Goal: Communication & Community: Connect with others

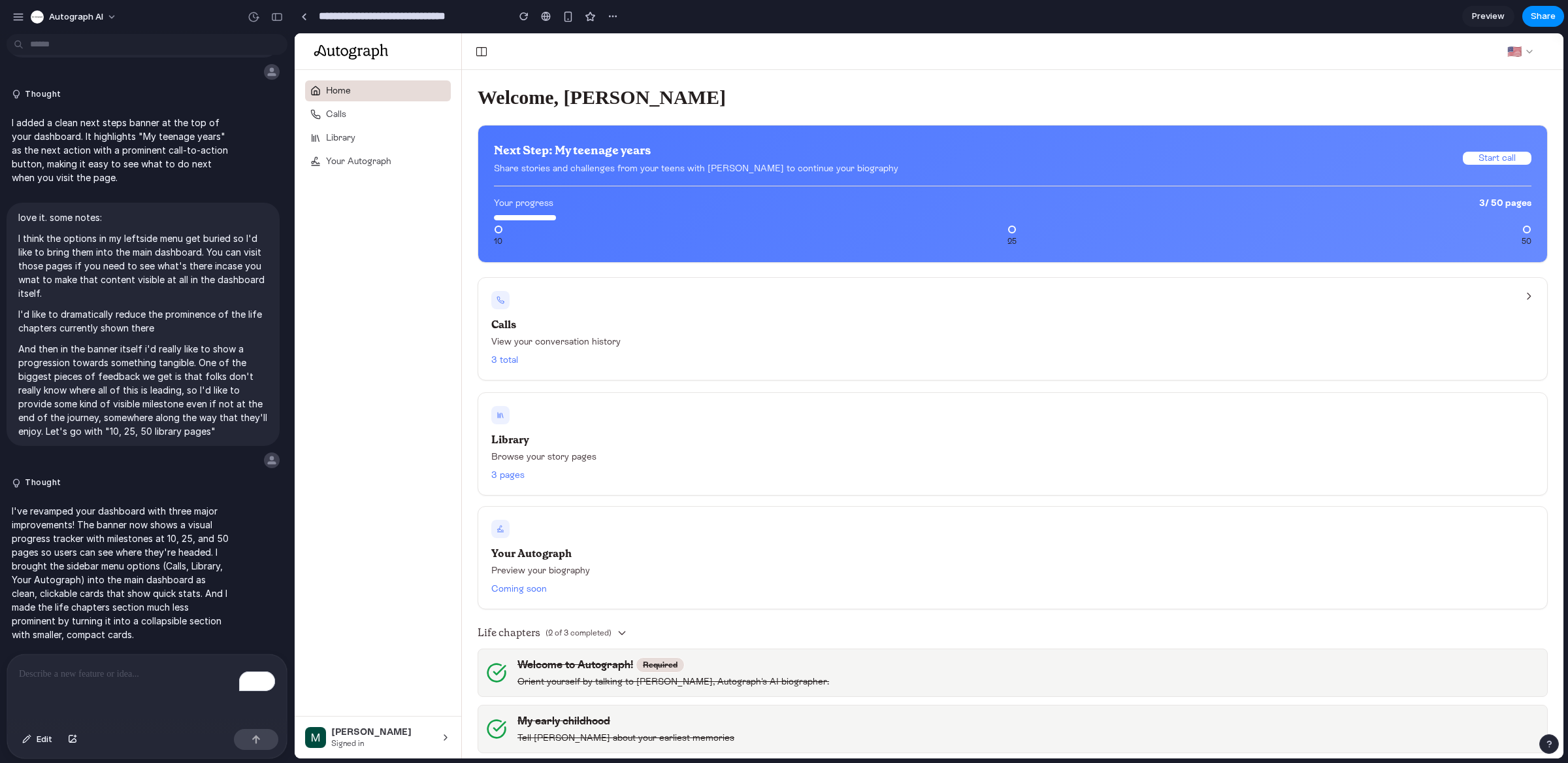
click at [882, 354] on div "3 total" at bounding box center [1013, 360] width 1042 height 13
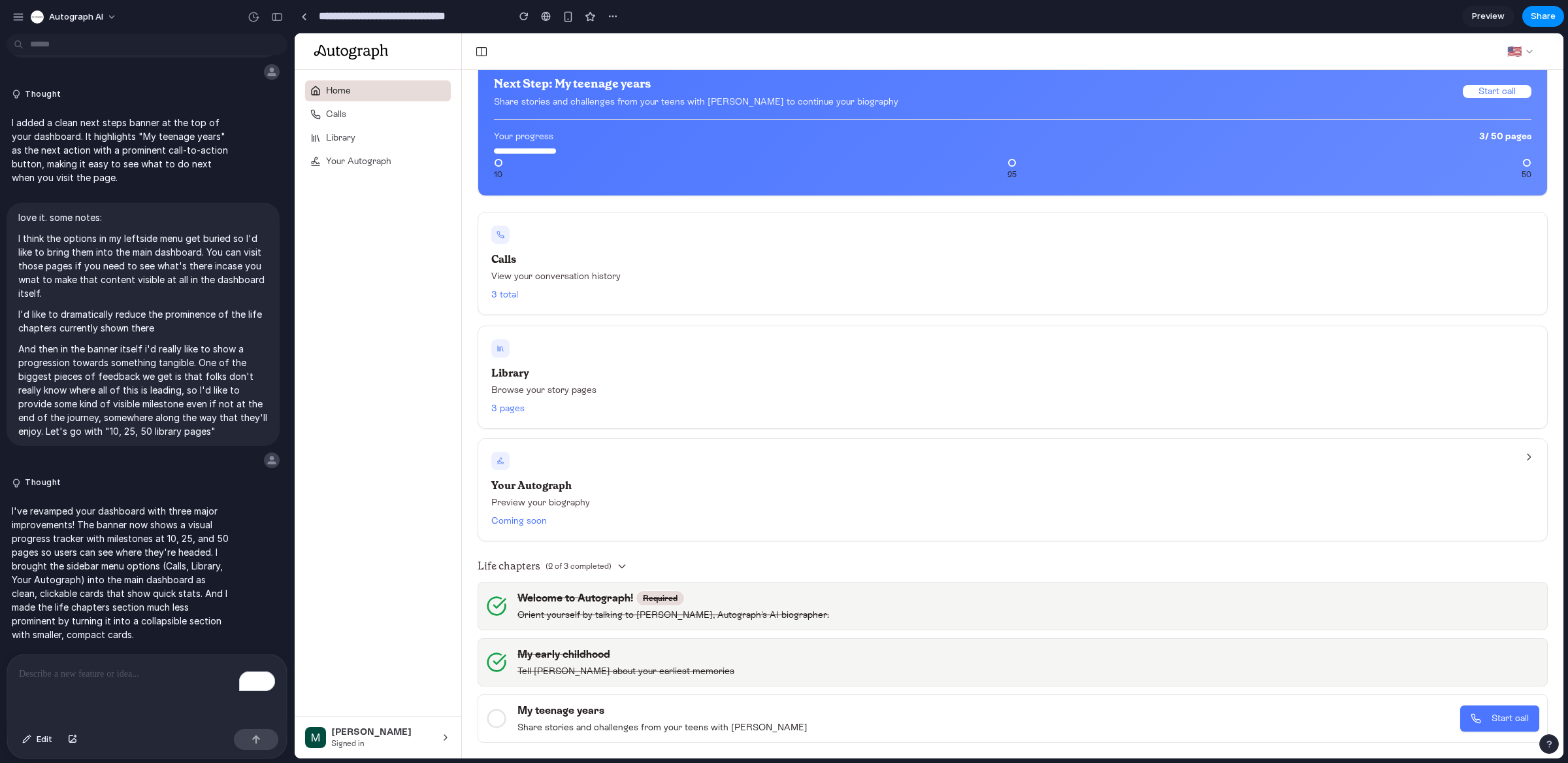
click at [826, 494] on div "Your Autograph Preview your biography Coming soon" at bounding box center [1013, 489] width 1070 height 103
click at [1500, 712] on span "Start call" at bounding box center [1510, 718] width 37 height 13
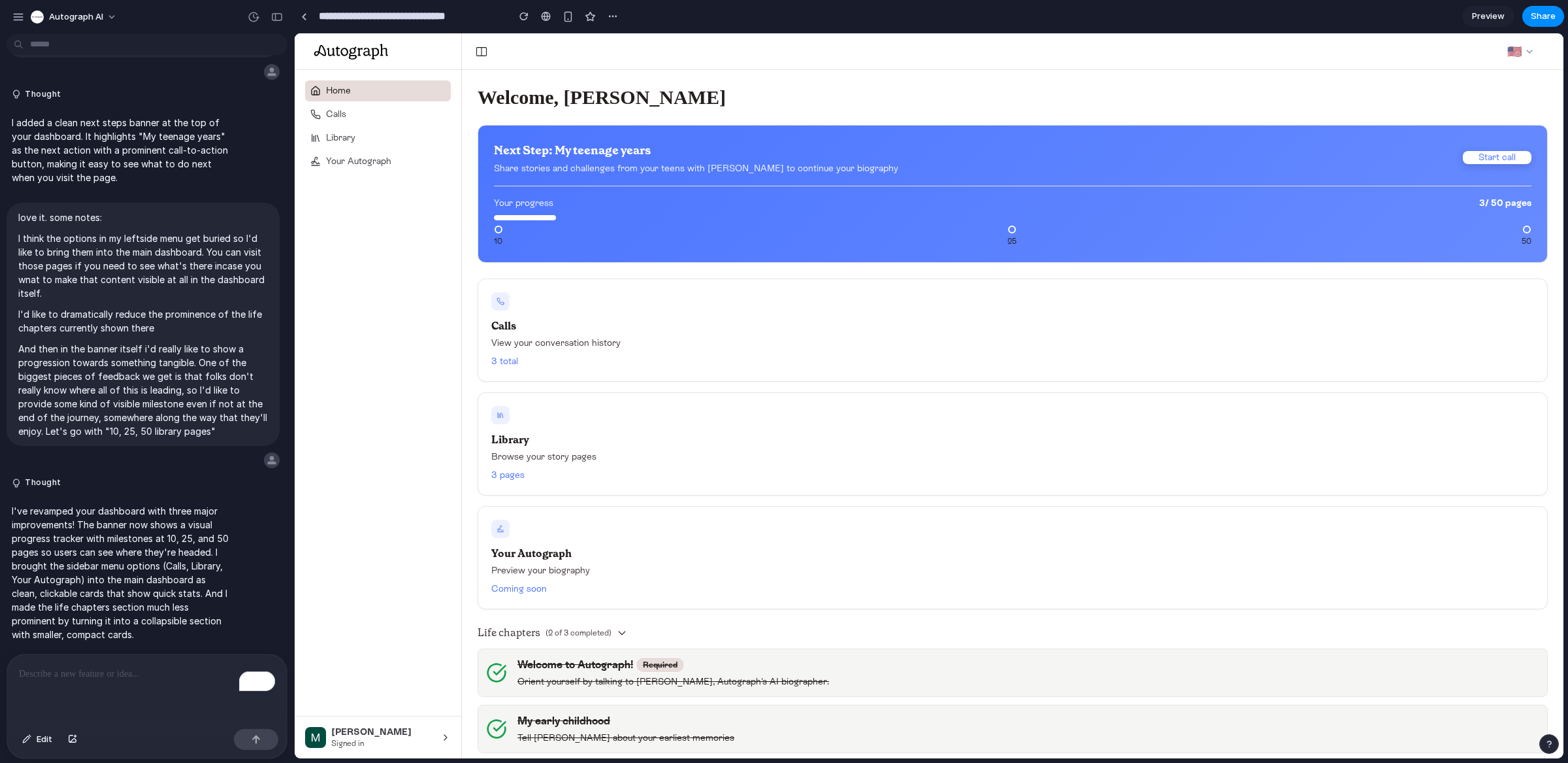
click at [1509, 154] on button "Start call" at bounding box center [1497, 157] width 69 height 13
click at [1011, 233] on div at bounding box center [1012, 229] width 8 height 8
click at [553, 220] on div at bounding box center [525, 218] width 62 height 5
